Goal: Information Seeking & Learning: Stay updated

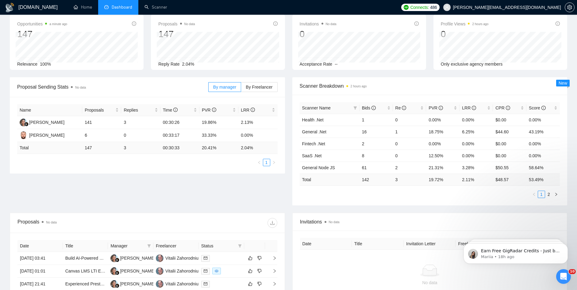
scroll to position [123, 0]
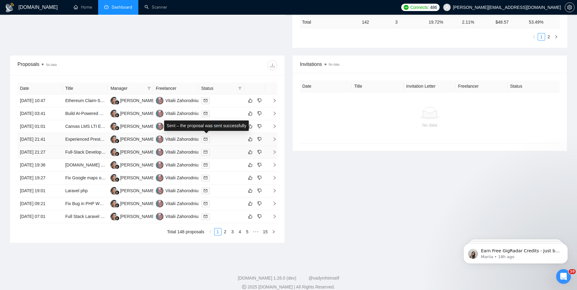
scroll to position [196, 0]
